Goal: Navigation & Orientation: Find specific page/section

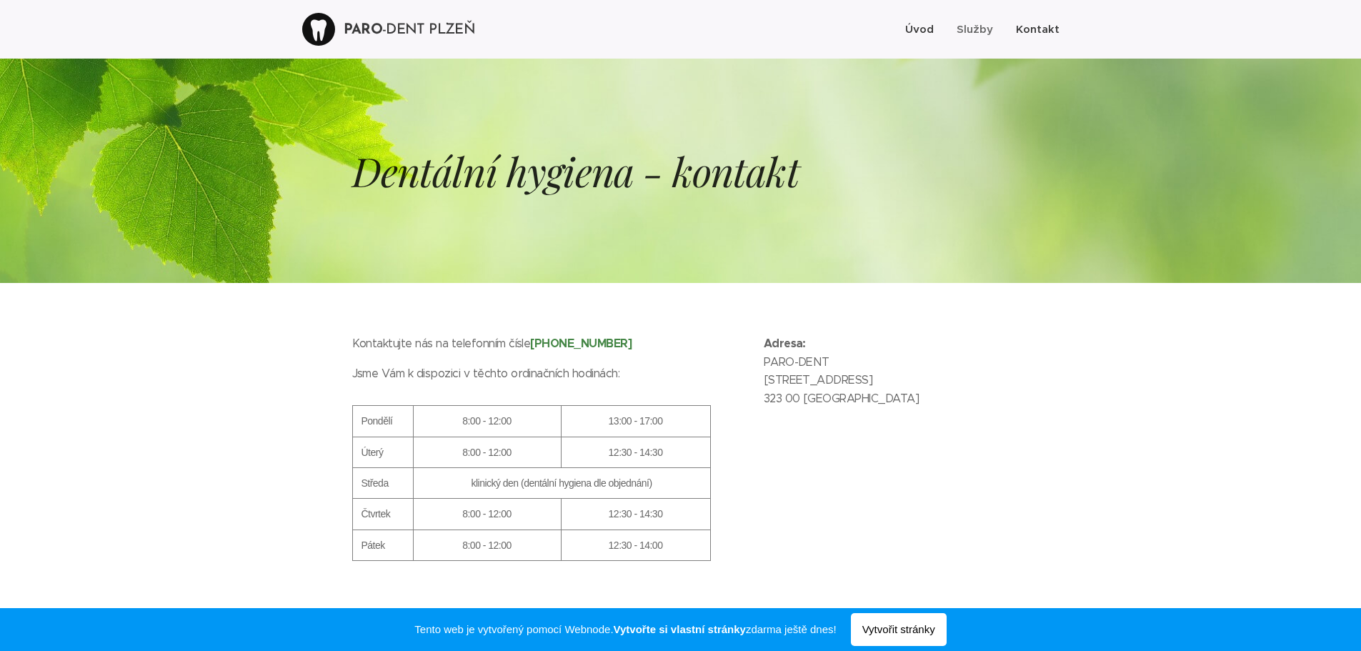
click at [919, 24] on span "Úvod" at bounding box center [919, 29] width 29 height 14
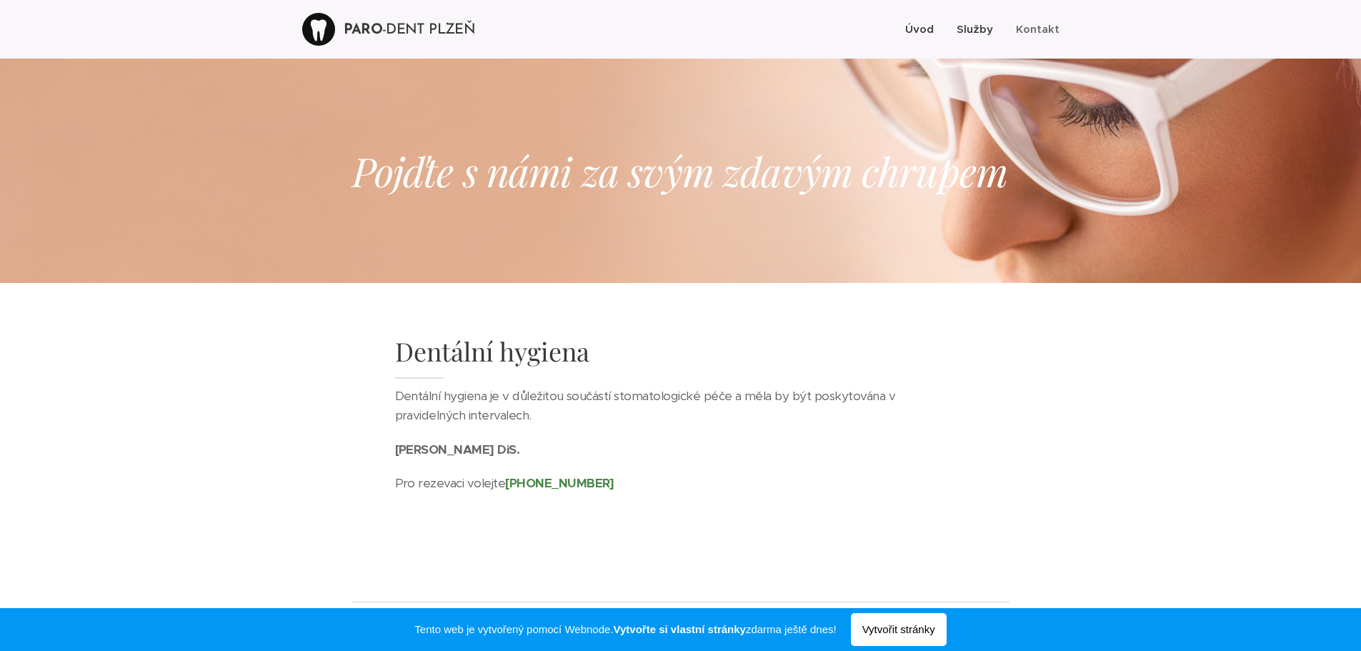
click at [918, 30] on span "Úvod" at bounding box center [919, 29] width 29 height 14
